Goal: Task Accomplishment & Management: Manage account settings

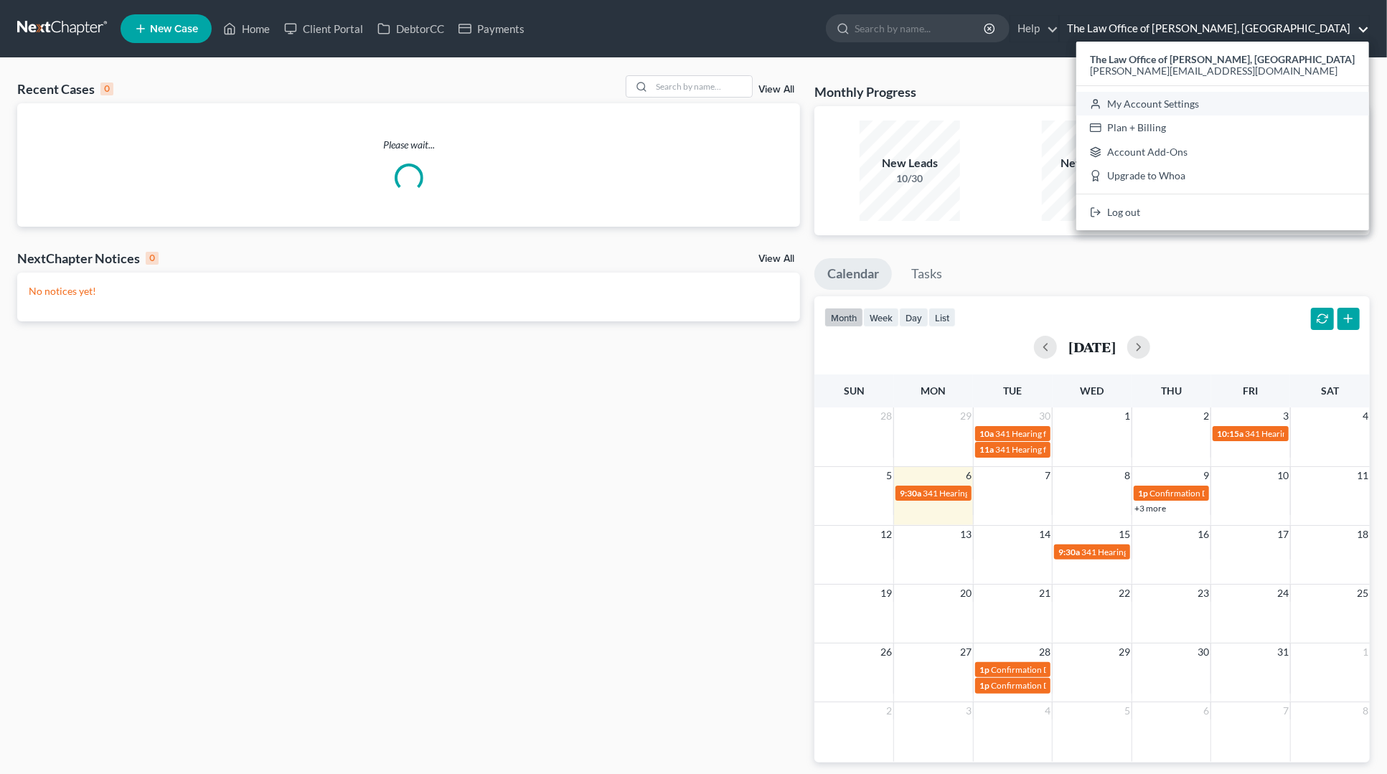
click at [1234, 105] on link "My Account Settings" at bounding box center [1222, 104] width 293 height 24
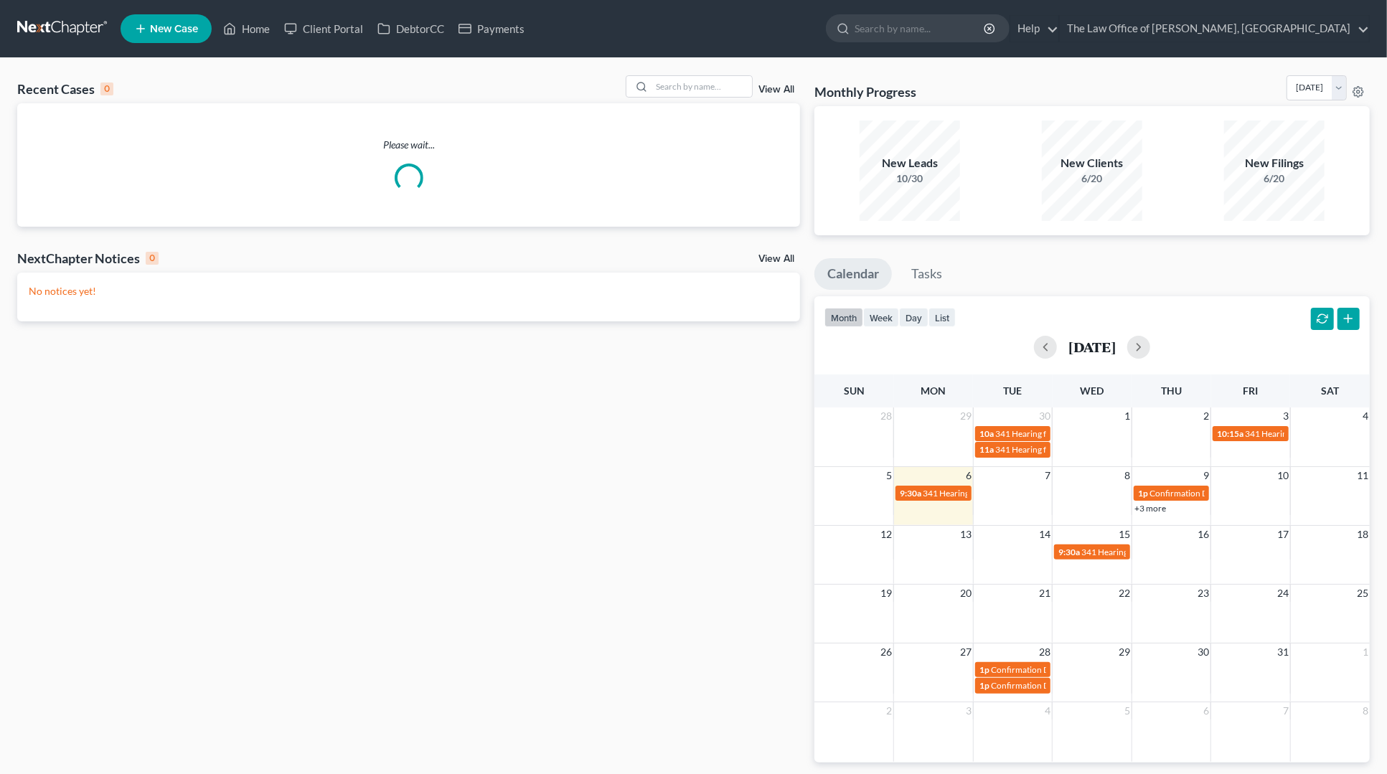
select select "24"
select select "35"
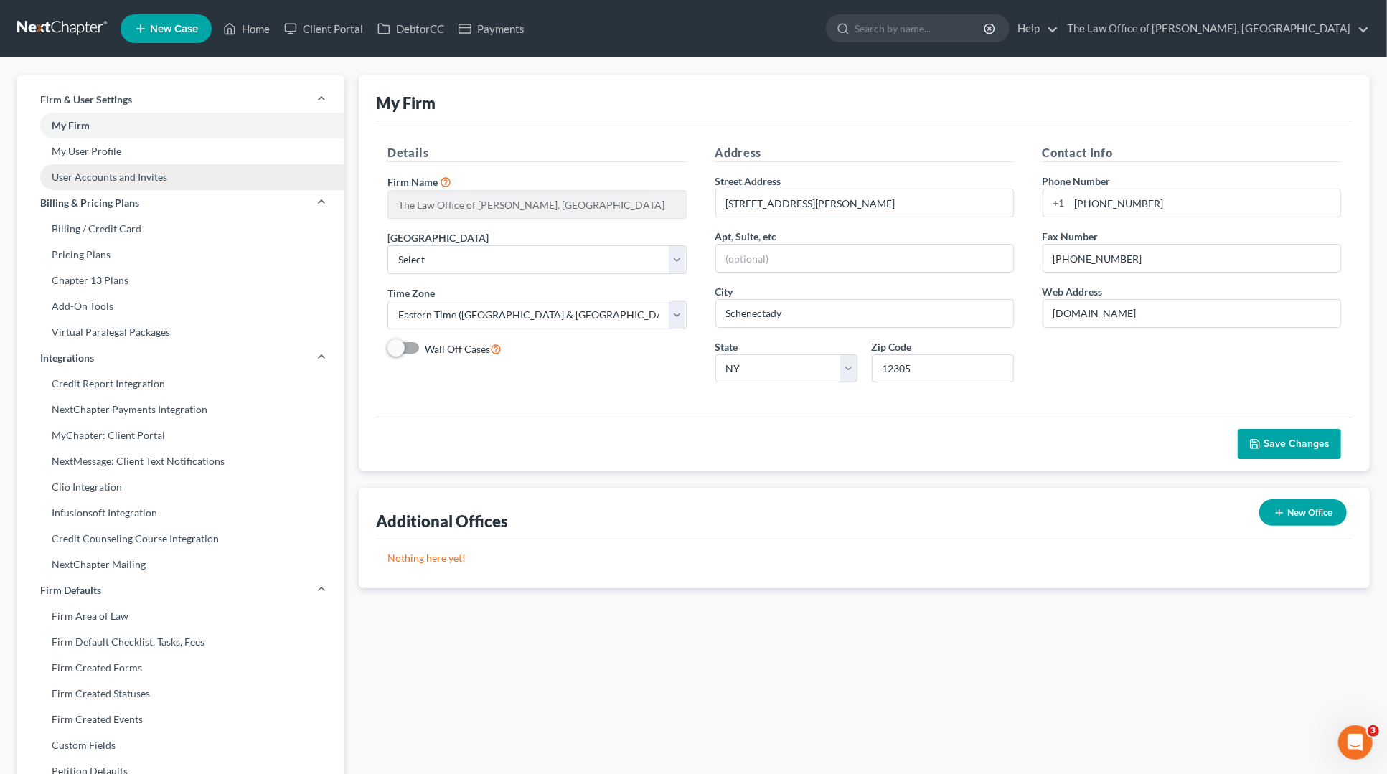
click at [95, 180] on link "User Accounts and Invites" at bounding box center [180, 177] width 327 height 26
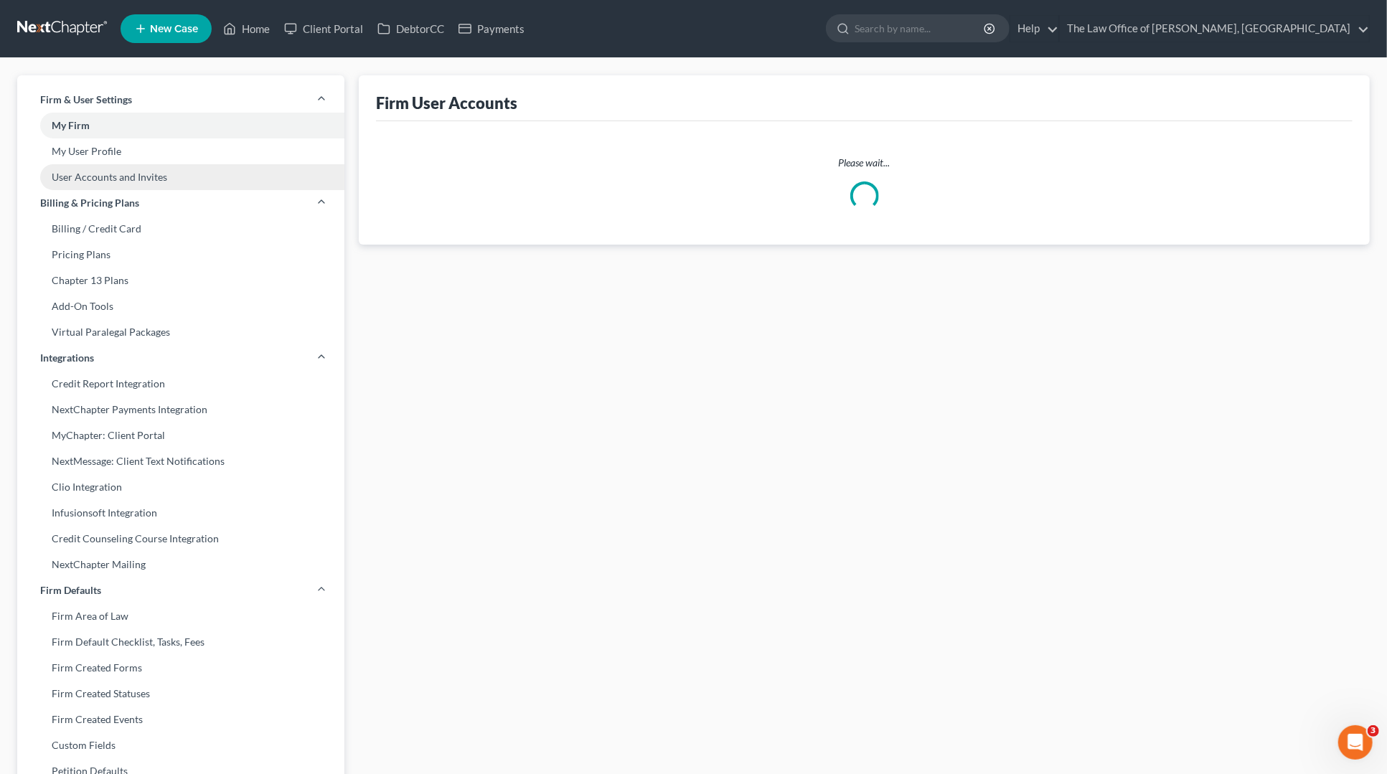
select select "0"
select select "1"
select select "2"
